Goal: Task Accomplishment & Management: Use online tool/utility

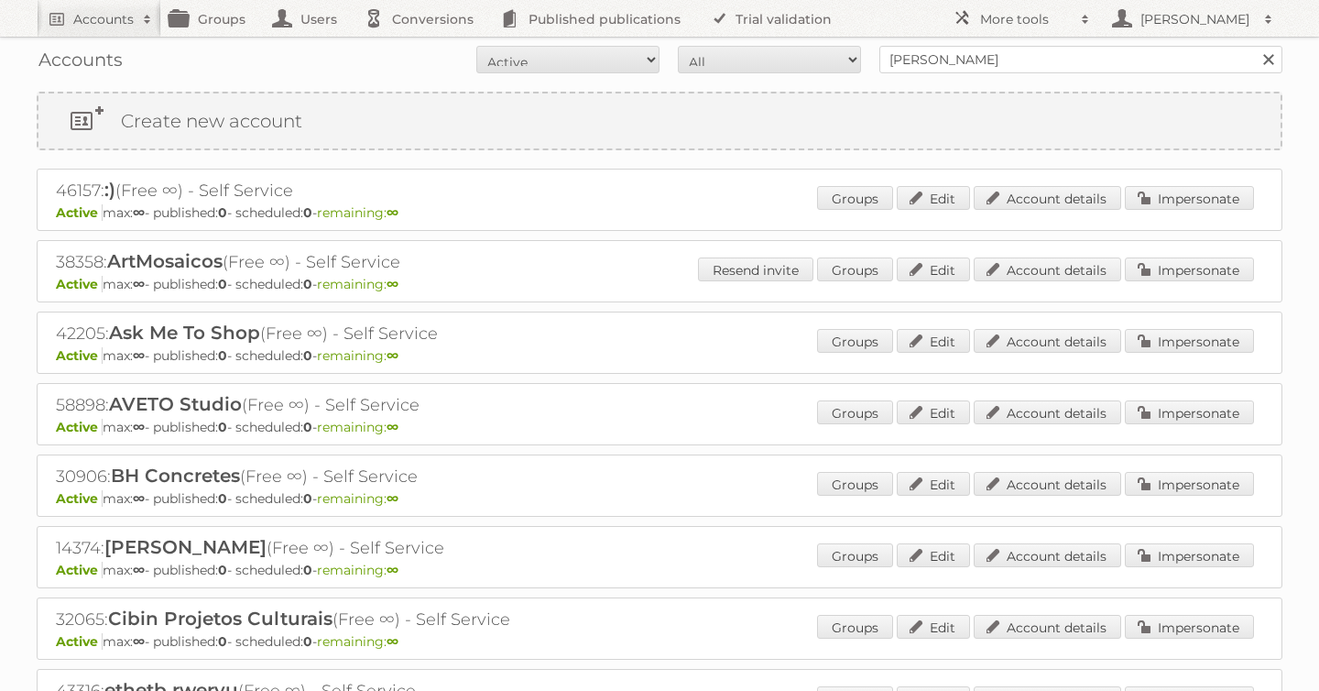
type input "[PERSON_NAME]"
click at [1254, 46] on input "Search" at bounding box center [1267, 59] width 27 height 27
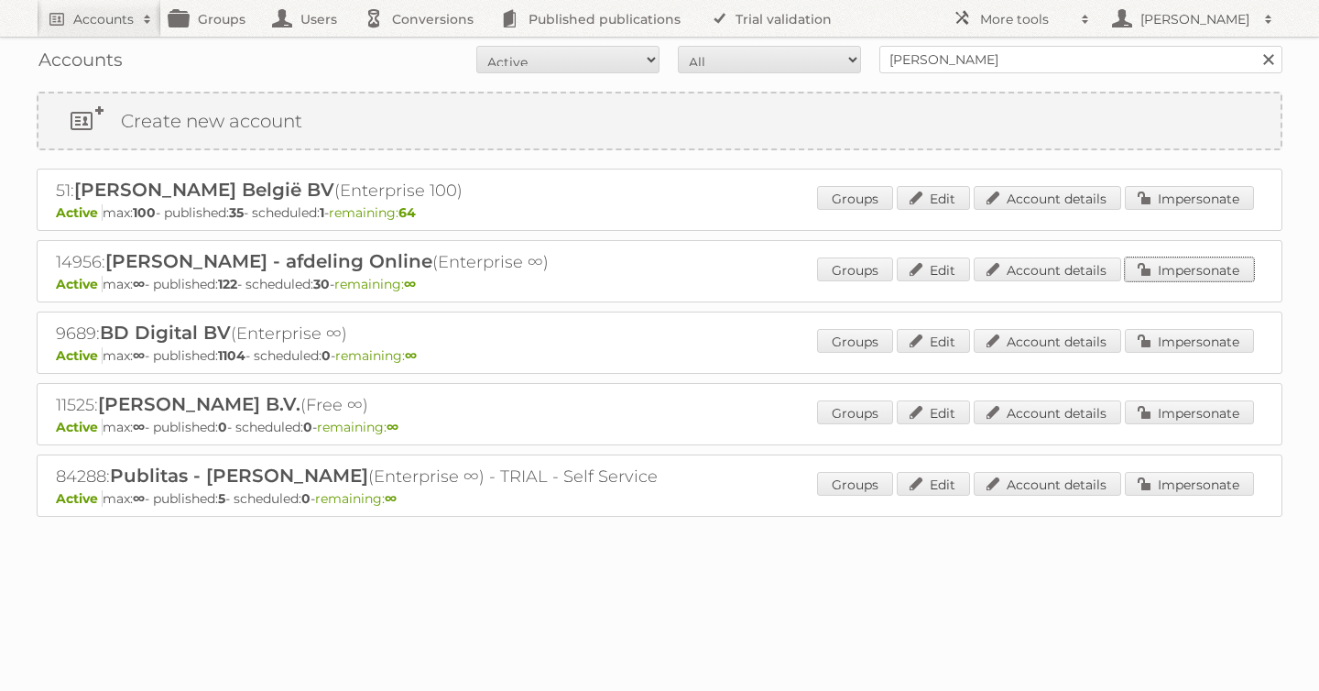
click at [1168, 270] on link "Impersonate" at bounding box center [1189, 269] width 129 height 24
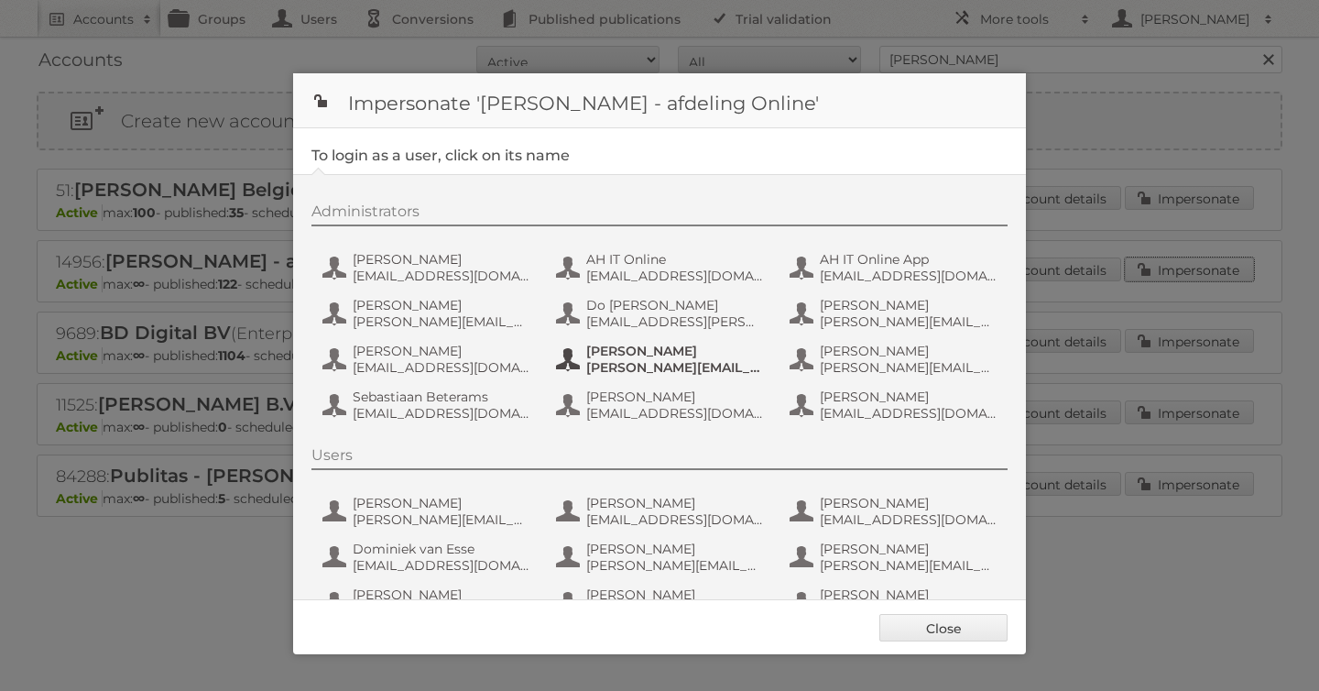
scroll to position [137, 0]
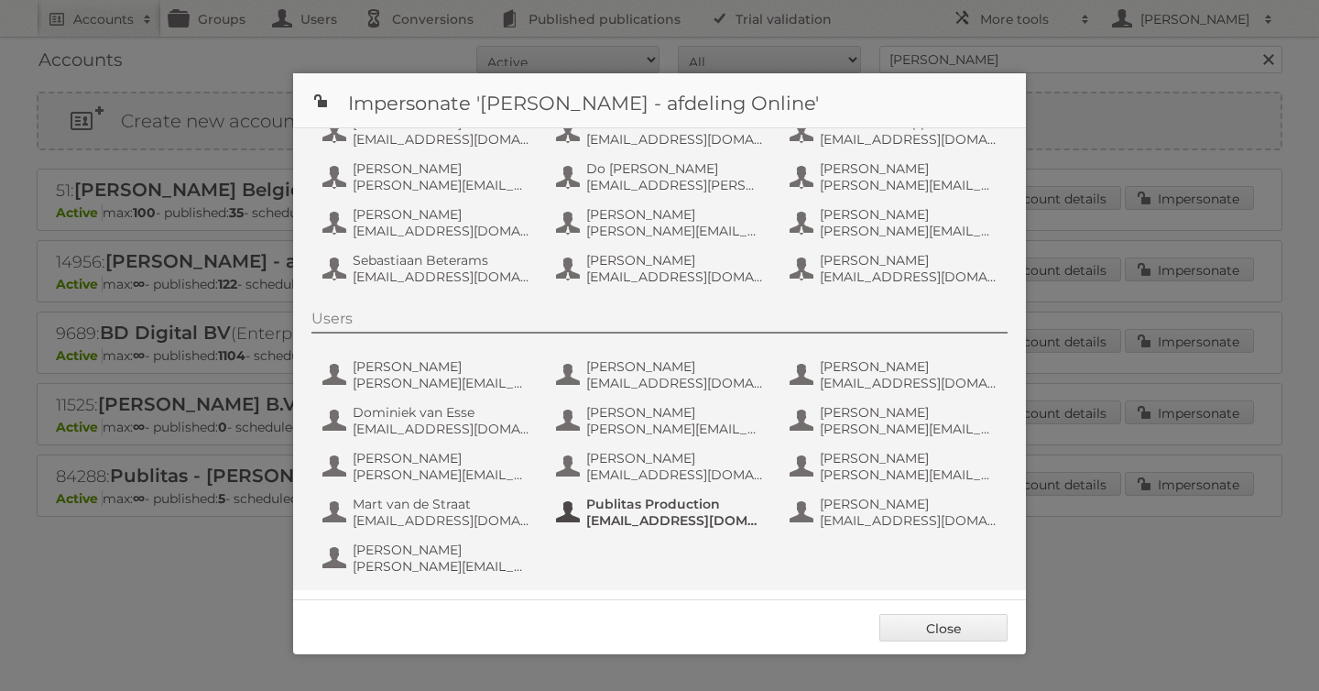
click at [651, 513] on span "[EMAIL_ADDRESS][DOMAIN_NAME]" at bounding box center [675, 520] width 178 height 16
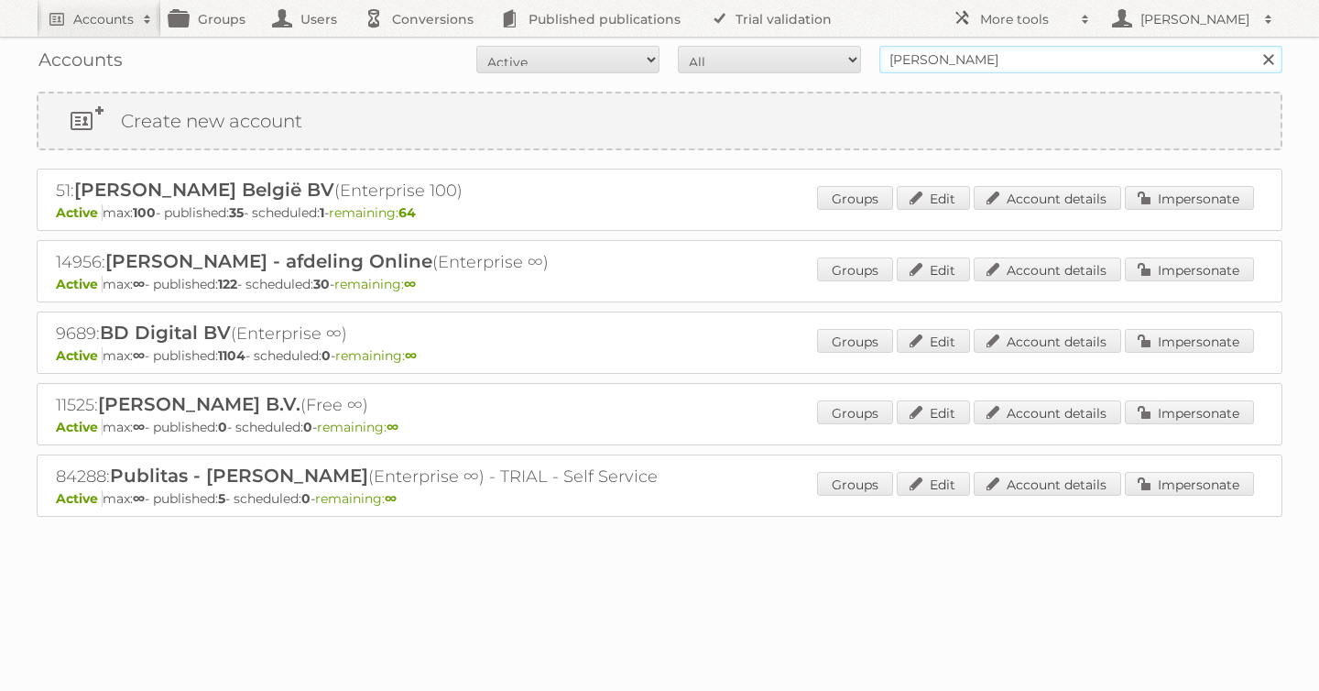
drag, startPoint x: 1051, startPoint y: 58, endPoint x: 575, endPoint y: 50, distance: 476.3
click at [575, 50] on form "All Active Expired Pending All Paid Trials Self service [PERSON_NAME] Search" at bounding box center [660, 59] width 1246 height 27
type input "lidl be"
click at [1254, 46] on input "Search" at bounding box center [1267, 59] width 27 height 27
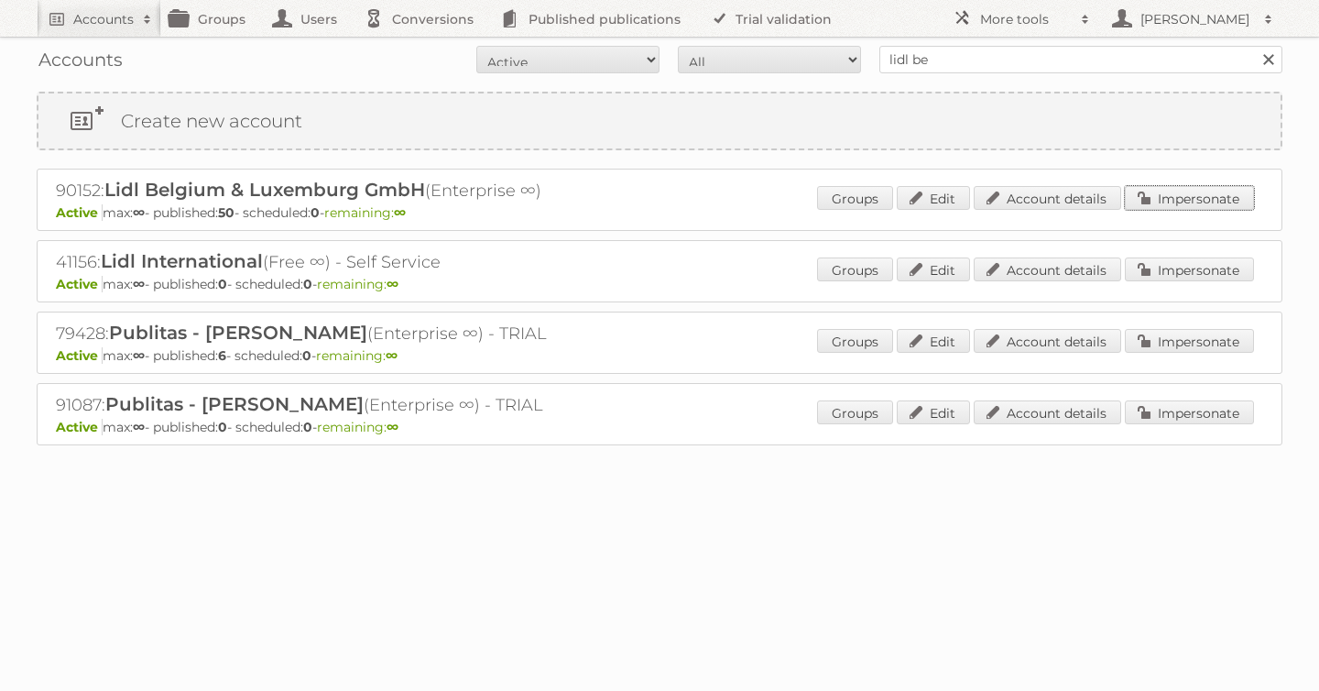
click at [1187, 193] on link "Impersonate" at bounding box center [1189, 198] width 129 height 24
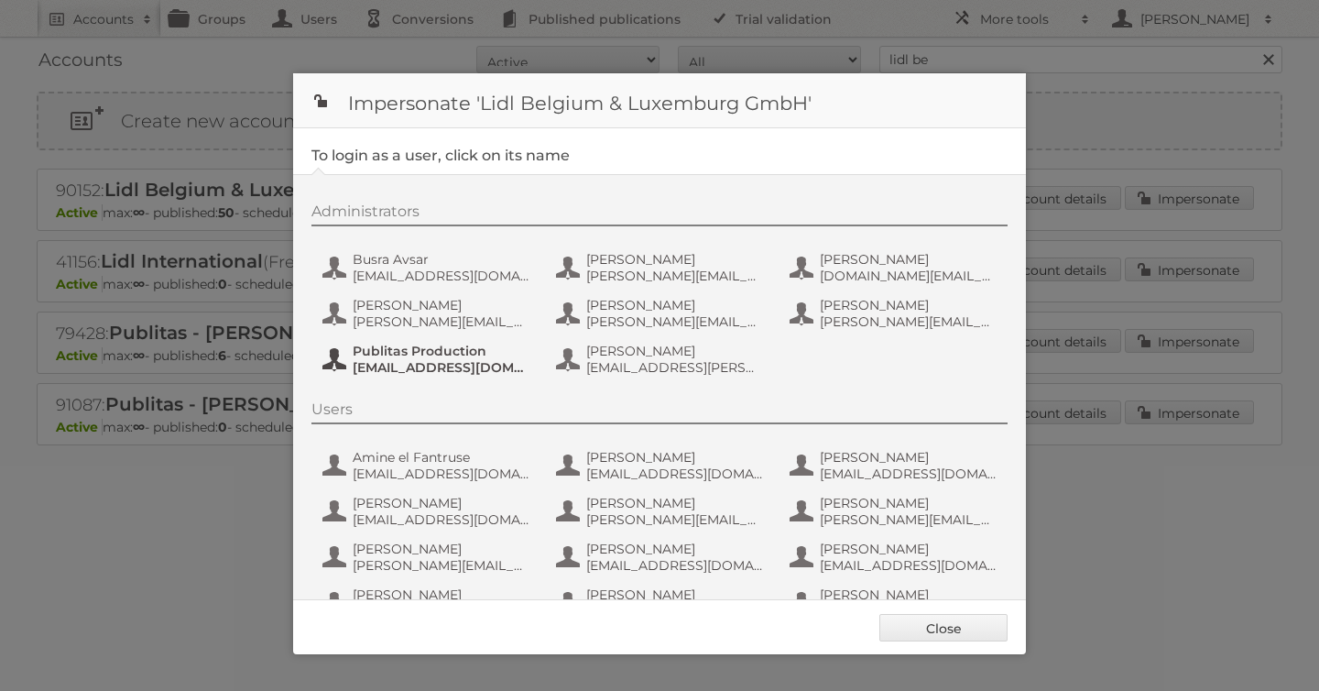
click at [395, 362] on span "fs+LidlBE@publitas.com" at bounding box center [442, 367] width 178 height 16
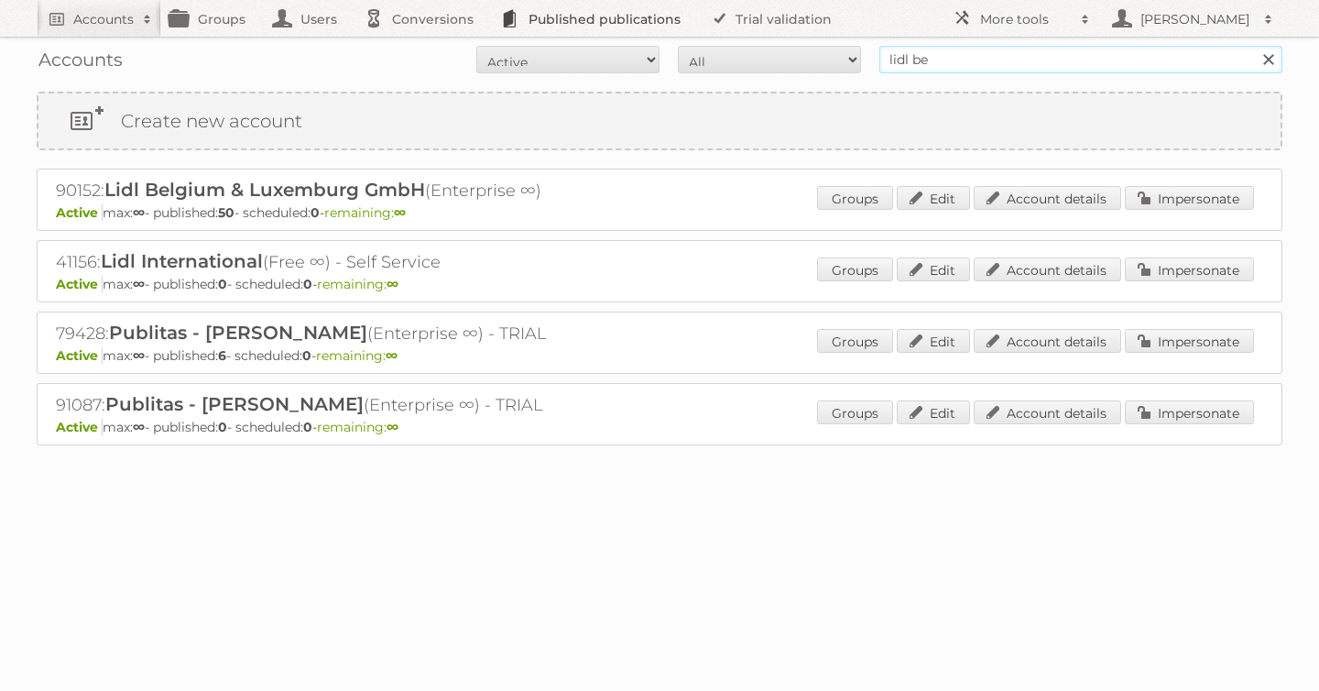
drag, startPoint x: 950, startPoint y: 60, endPoint x: 606, endPoint y: 31, distance: 344.7
click at [606, 31] on body "Accounts Search Advanced Search Create new account Groups Users Conversions Pub…" at bounding box center [659, 345] width 1319 height 691
type input "billa"
click at [1254, 46] on input "Search" at bounding box center [1267, 59] width 27 height 27
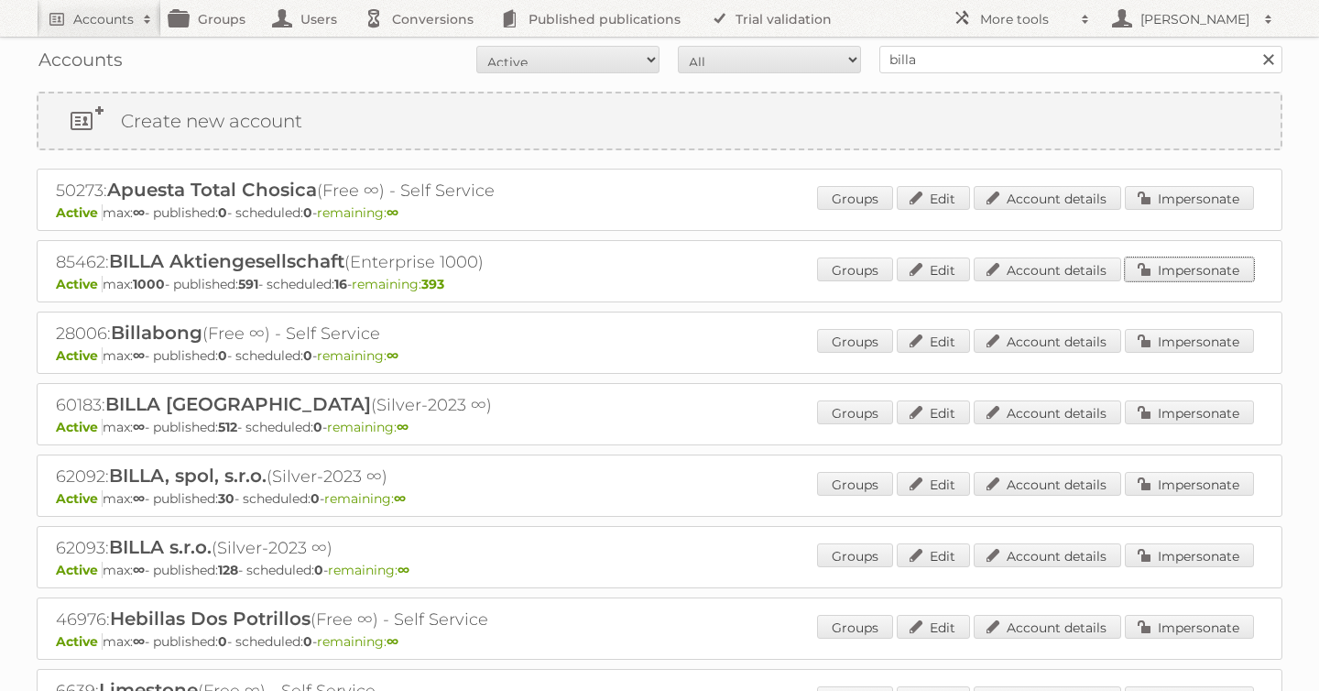
click at [1181, 265] on link "Impersonate" at bounding box center [1189, 269] width 129 height 24
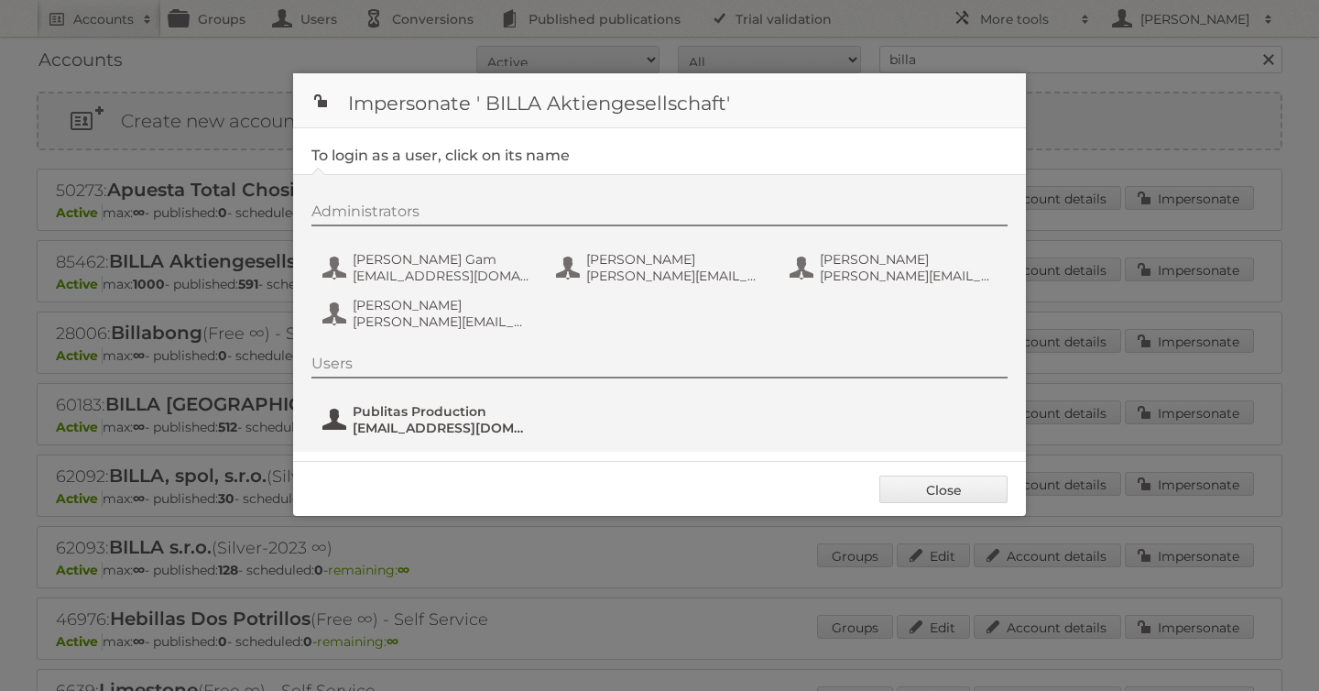
click at [424, 415] on span "Publitas Production" at bounding box center [442, 411] width 178 height 16
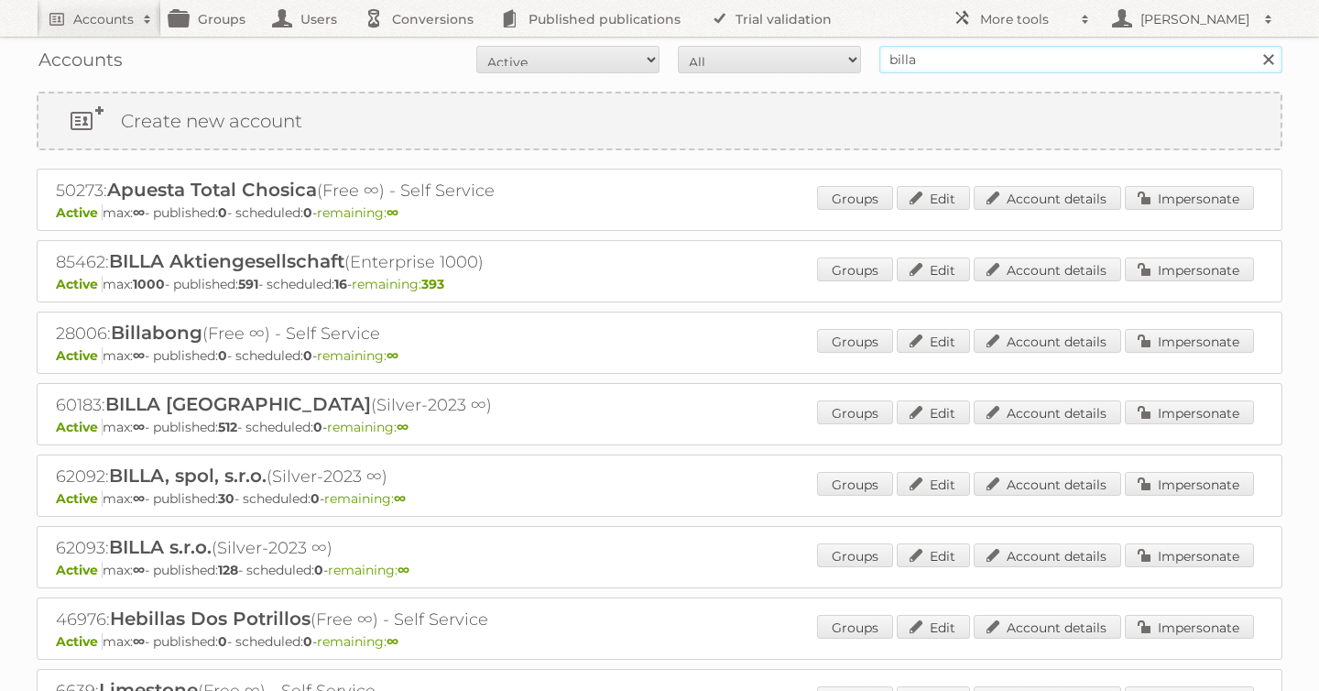
drag, startPoint x: 981, startPoint y: 66, endPoint x: 528, endPoint y: 59, distance: 453.4
click at [528, 59] on form "All Active Expired Pending All Paid Trials Self service billa Search" at bounding box center [660, 59] width 1246 height 27
type input "lidl be"
click at [1254, 46] on input "Search" at bounding box center [1267, 59] width 27 height 27
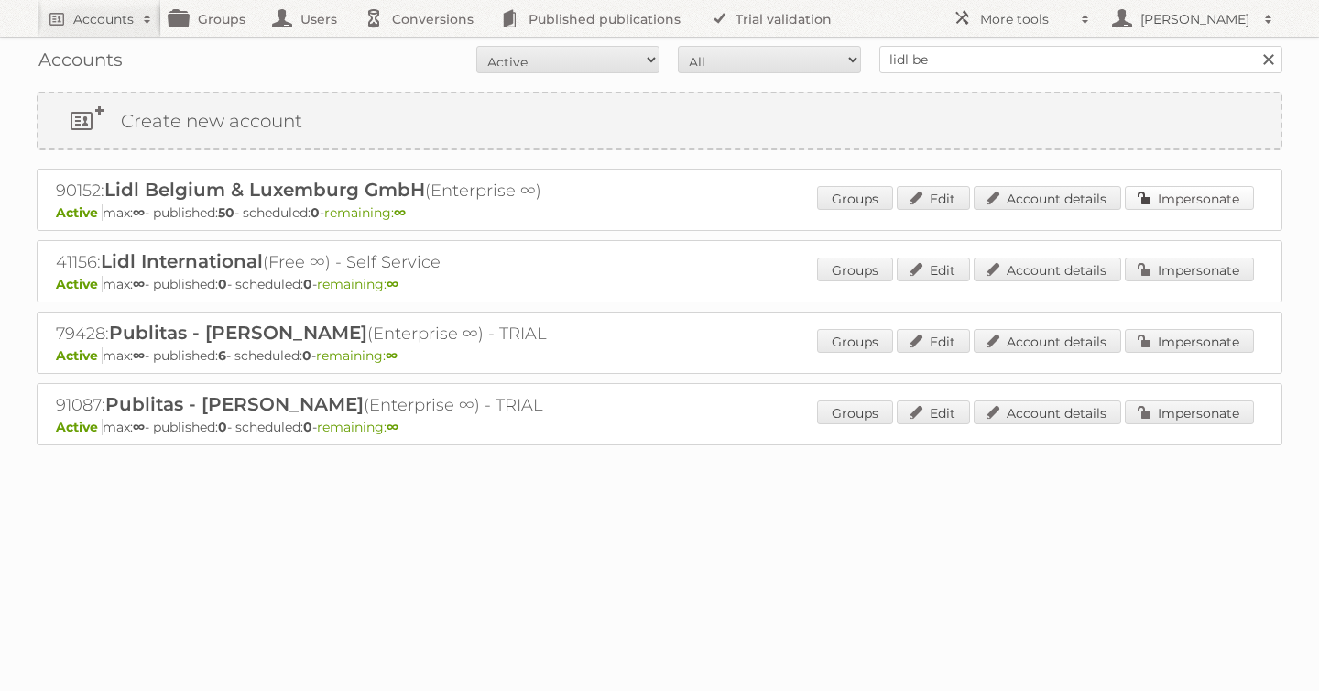
click at [1161, 208] on link "Impersonate" at bounding box center [1189, 198] width 129 height 24
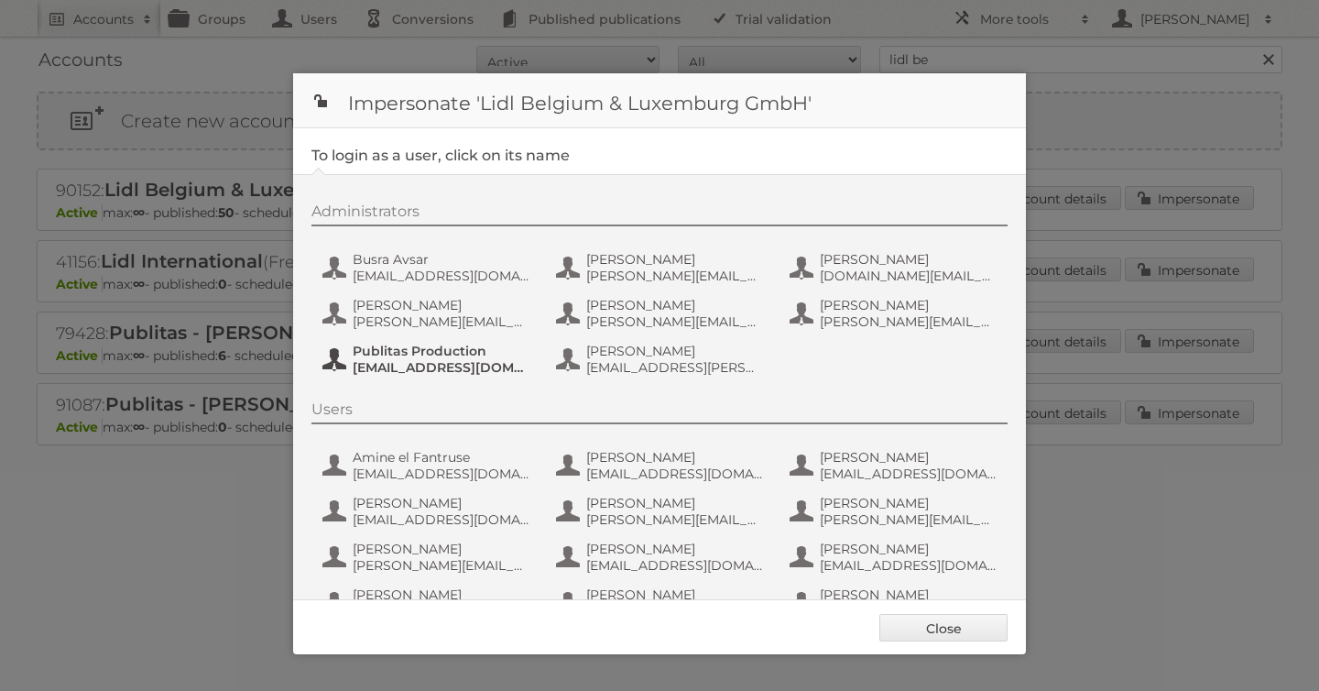
click at [415, 357] on span "Publitas Production" at bounding box center [442, 351] width 178 height 16
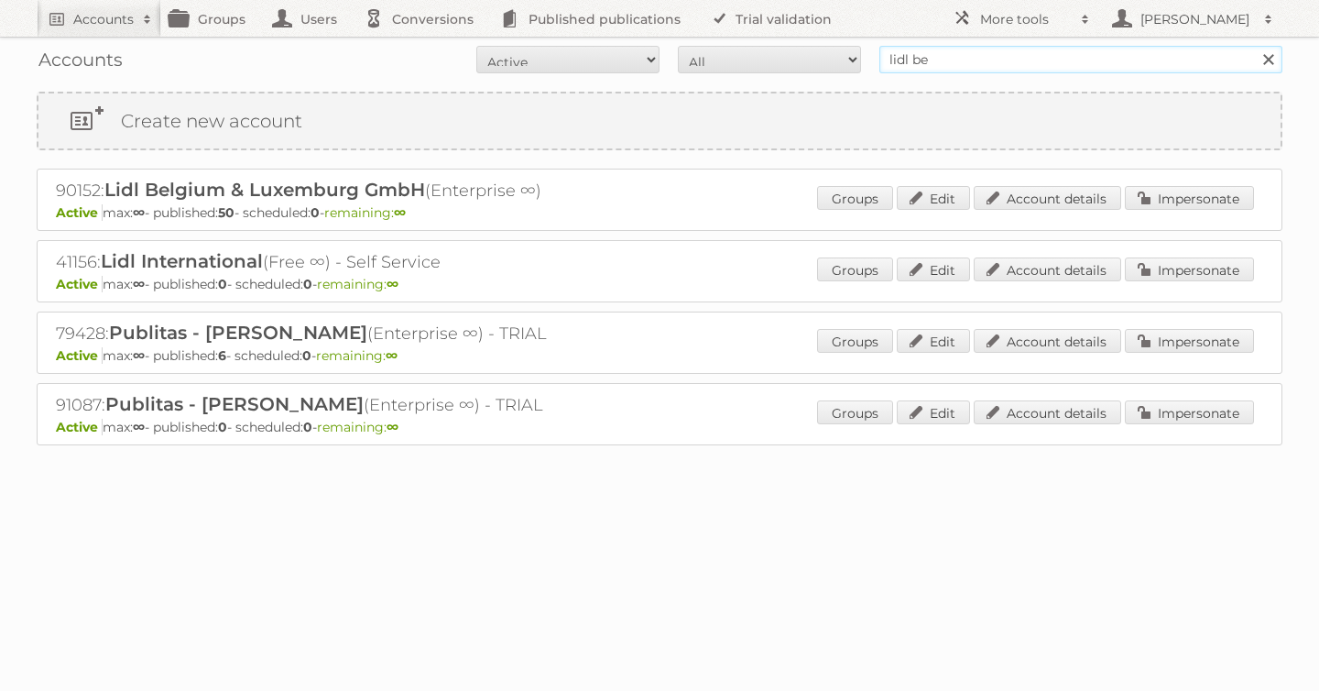
click at [980, 66] on input "lidl be" at bounding box center [1080, 59] width 403 height 27
type input "l"
type input "[PERSON_NAME]"
click at [1254, 46] on input "Search" at bounding box center [1267, 59] width 27 height 27
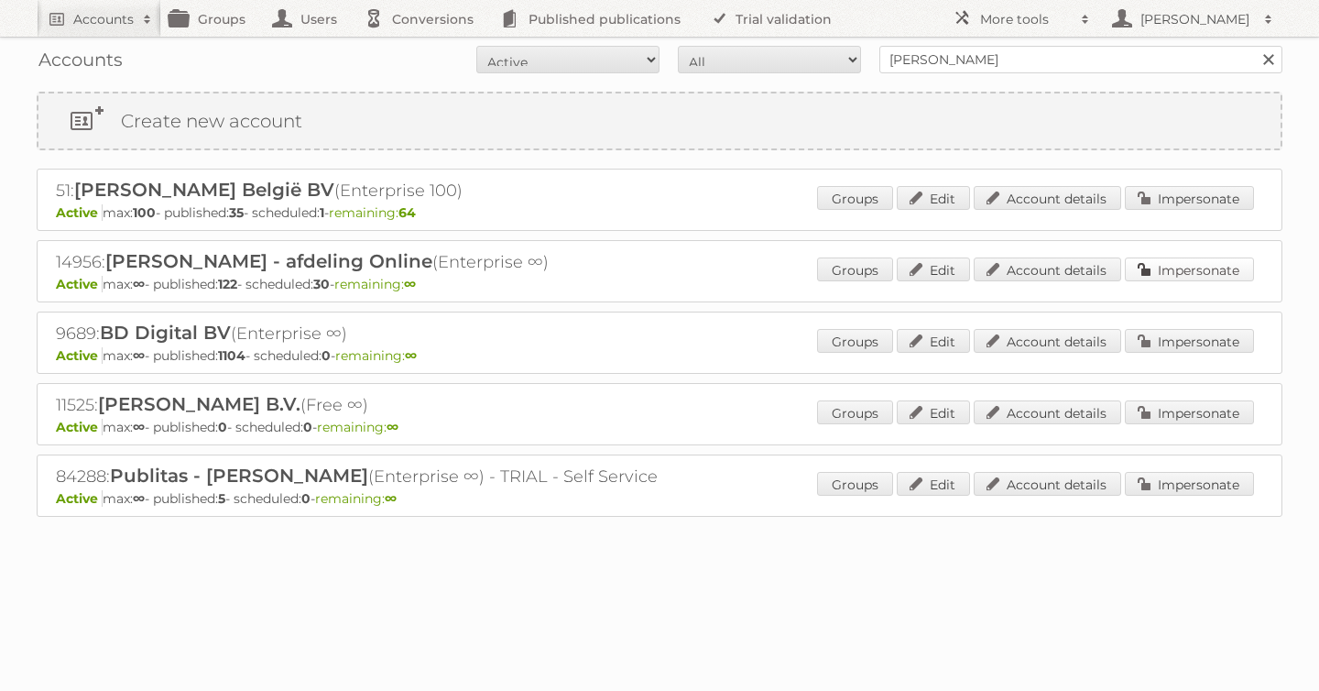
click at [1165, 266] on link "Impersonate" at bounding box center [1189, 269] width 129 height 24
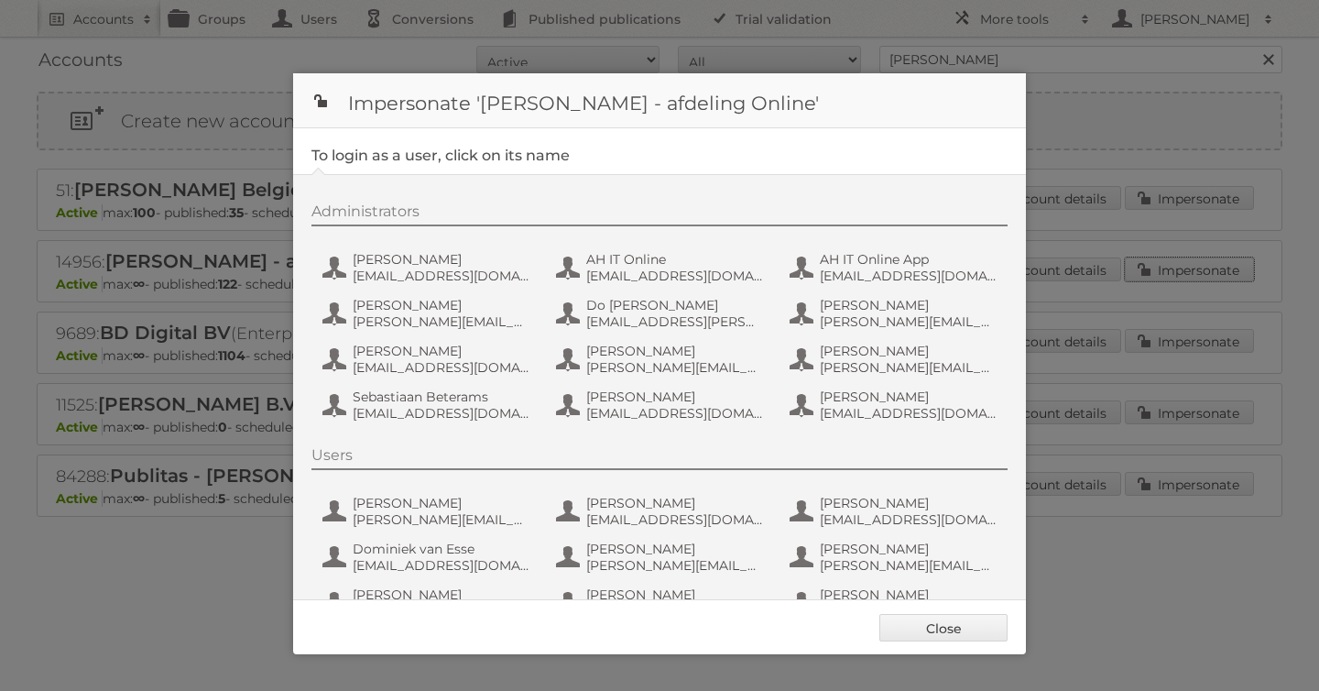
scroll to position [137, 0]
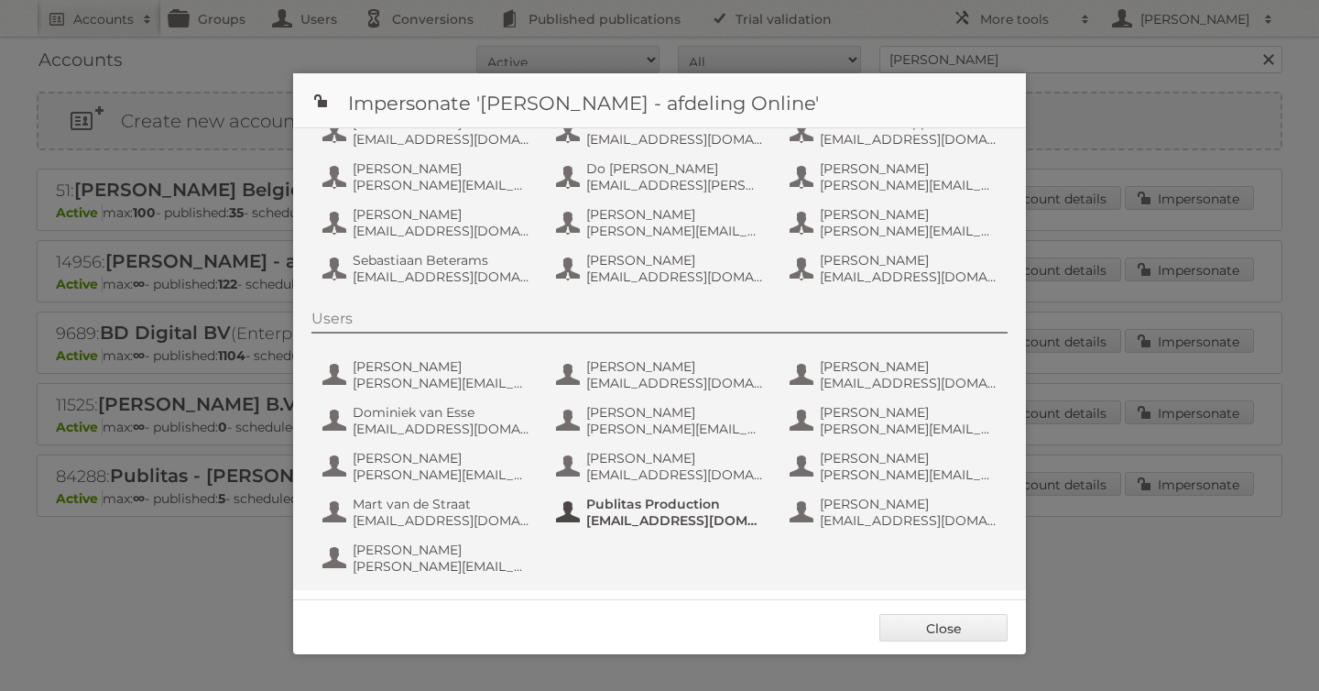
click at [649, 498] on span "Publitas Production" at bounding box center [675, 503] width 178 height 16
